Goal: Task Accomplishment & Management: Use online tool/utility

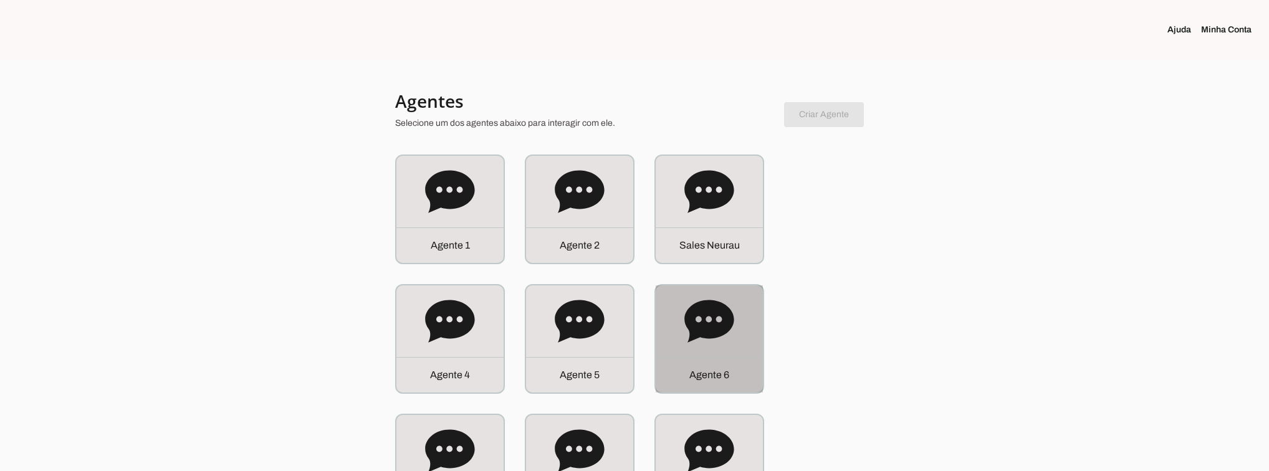
click at [732, 334] on icon at bounding box center [709, 322] width 50 height 50
